Goal: Transaction & Acquisition: Purchase product/service

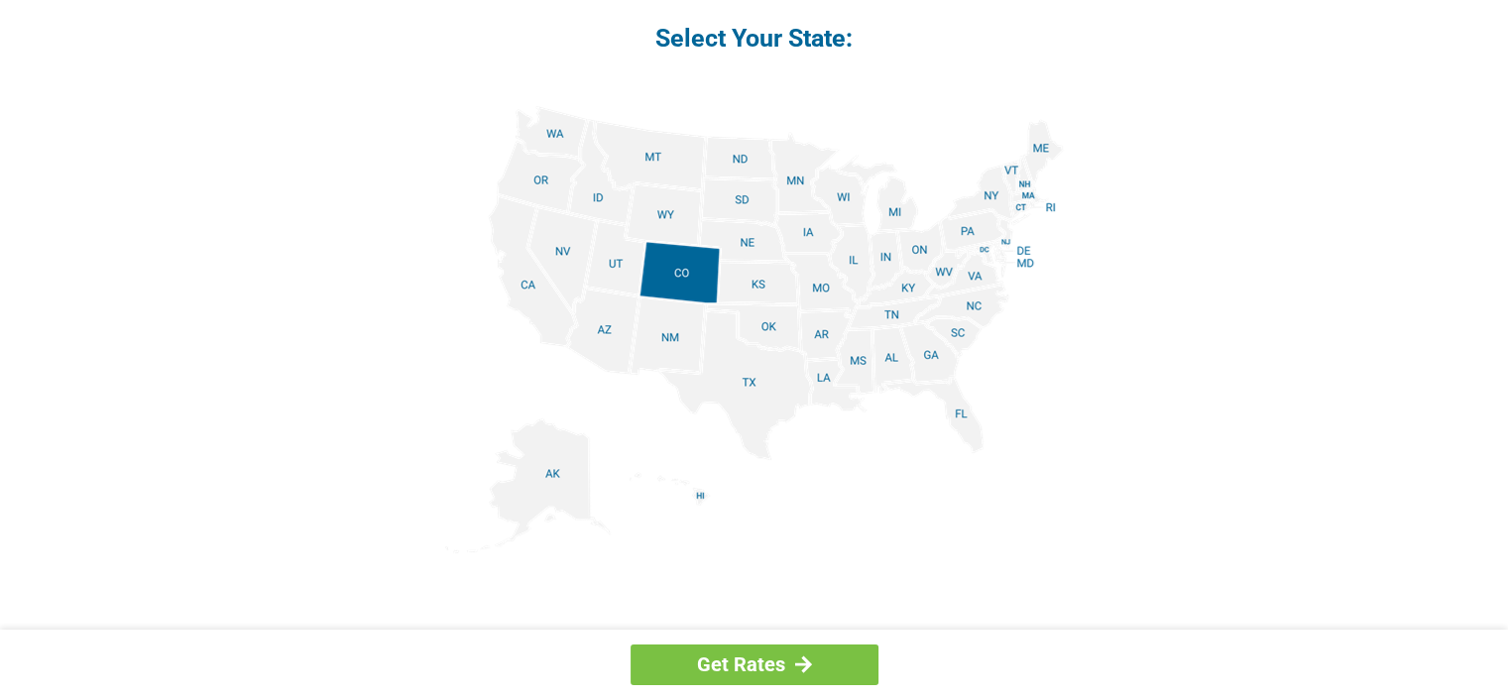
scroll to position [2379, 0]
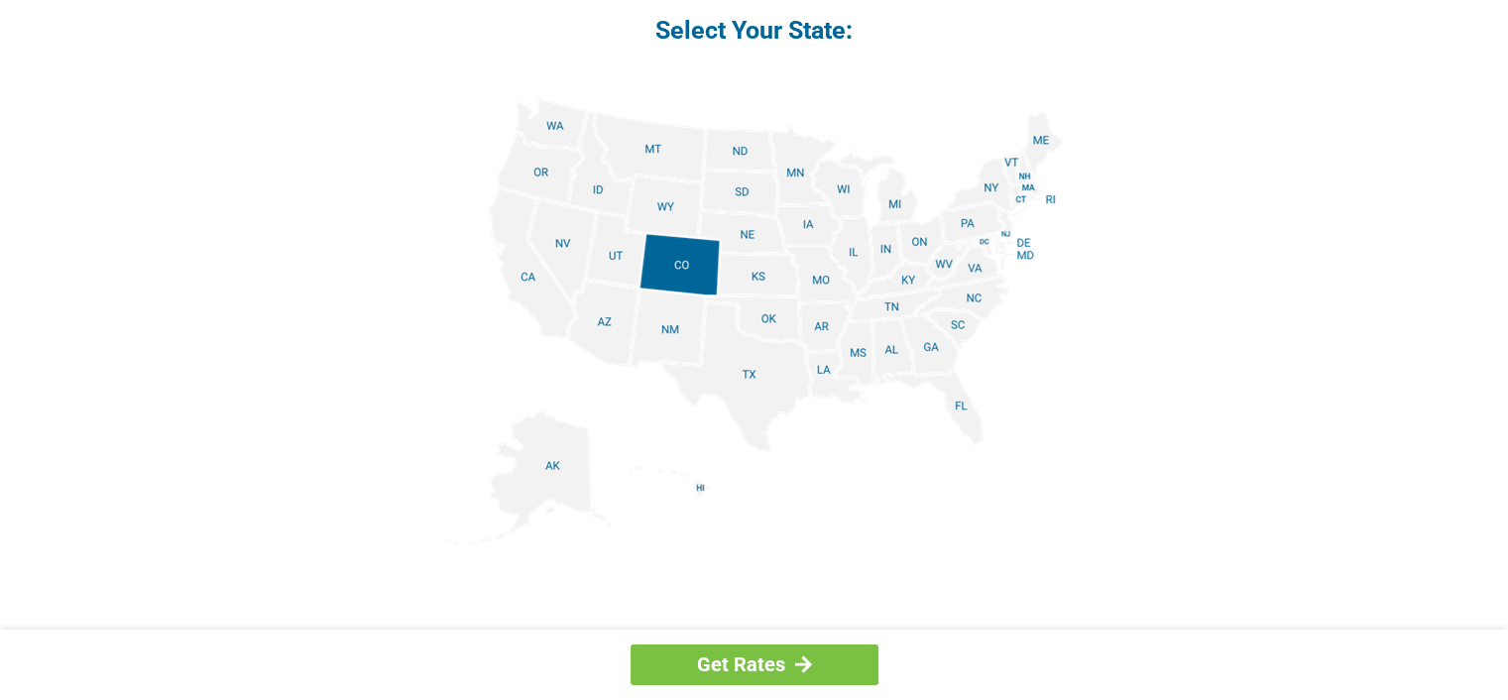
click at [953, 402] on img at bounding box center [754, 321] width 619 height 447
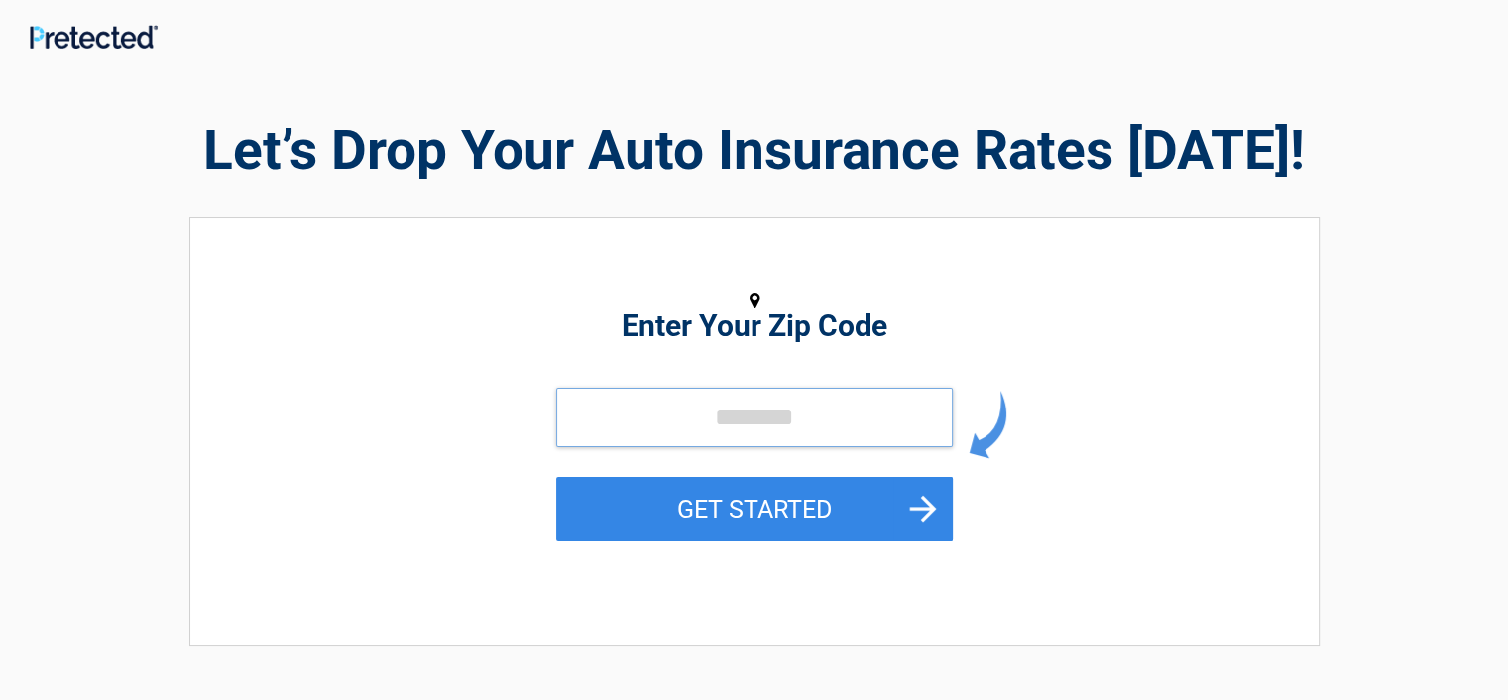
click at [799, 435] on input "tel" at bounding box center [754, 417] width 396 height 59
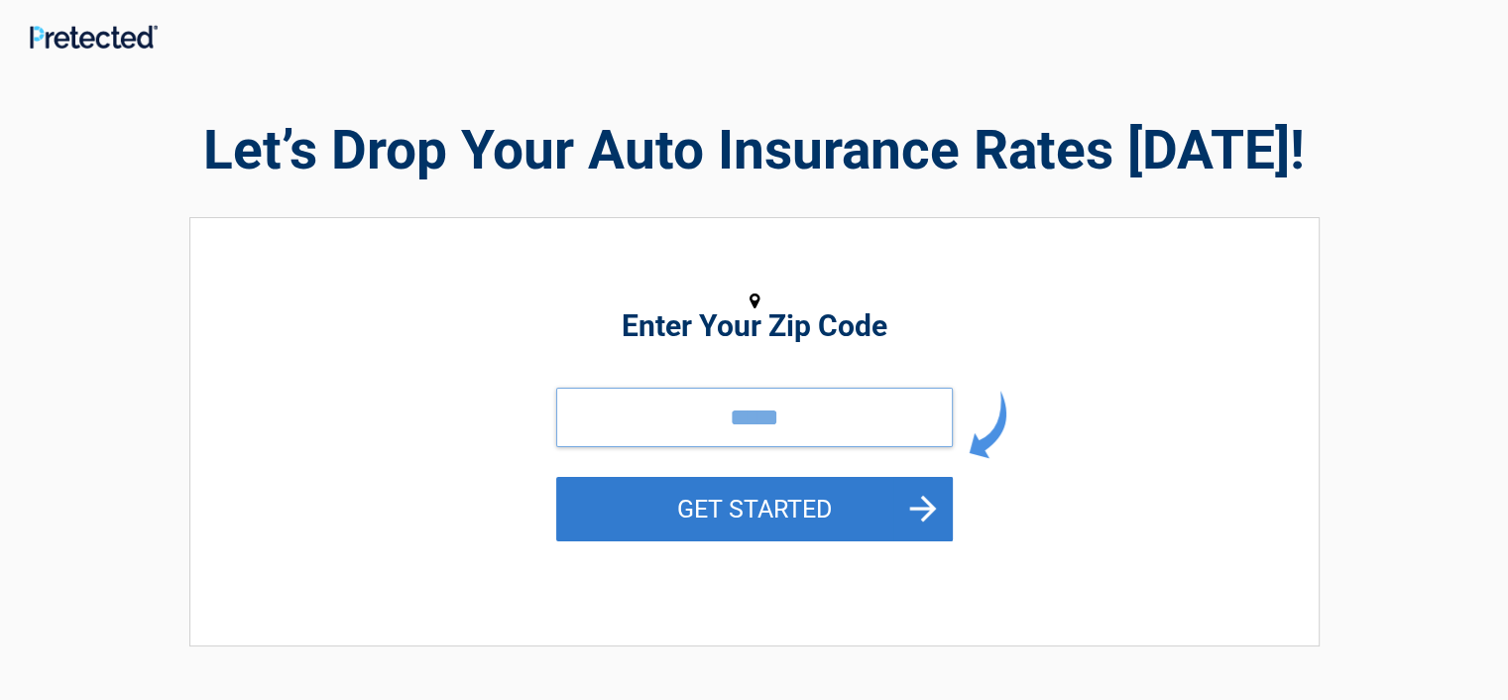
type input "*****"
click at [784, 506] on button "GET STARTED" at bounding box center [754, 509] width 396 height 64
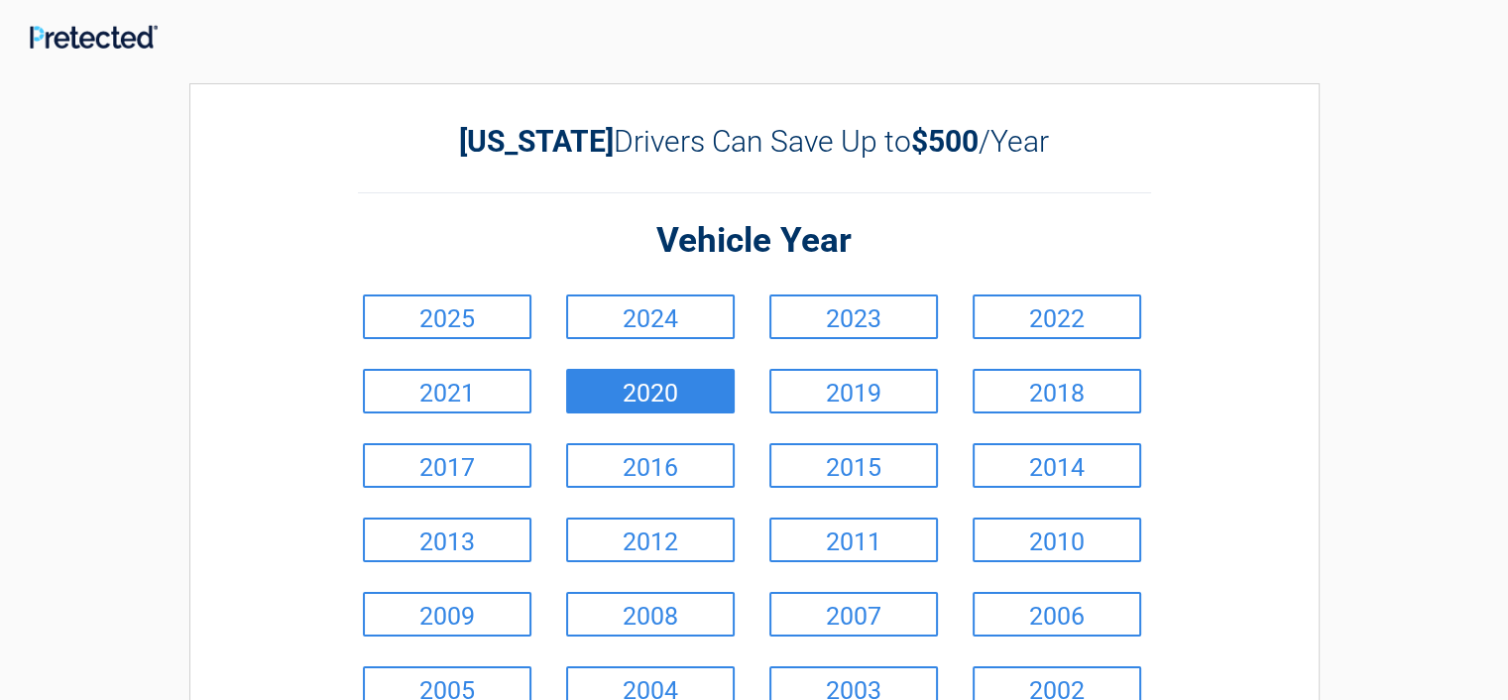
click at [686, 389] on link "2020" at bounding box center [650, 391] width 169 height 45
